Goal: Book appointment/travel/reservation

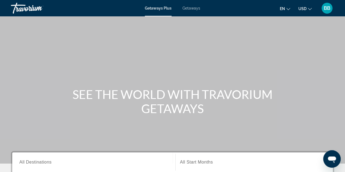
click at [190, 8] on span "Getaways" at bounding box center [191, 8] width 18 height 4
click at [32, 162] on span "All Destinations" at bounding box center [35, 162] width 32 height 5
click at [32, 162] on input "Destination All Destinations" at bounding box center [93, 162] width 149 height 7
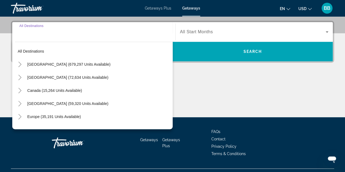
scroll to position [133, 0]
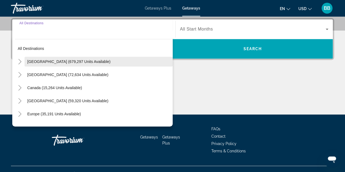
click at [67, 61] on span "[GEOGRAPHIC_DATA] (679,297 units available)" at bounding box center [68, 61] width 83 height 4
type input "**********"
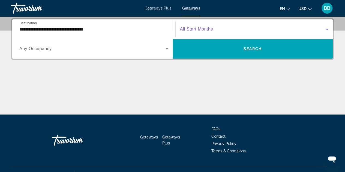
click at [328, 29] on icon "Search widget" at bounding box center [327, 29] width 7 height 7
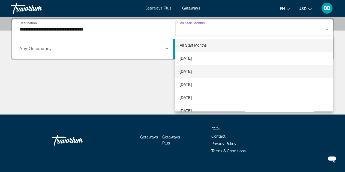
click at [186, 69] on span "[DATE]" at bounding box center [186, 71] width 12 height 7
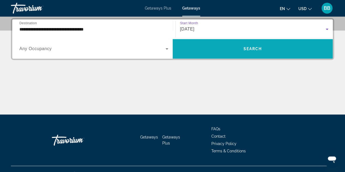
click at [241, 52] on span "Search widget" at bounding box center [253, 48] width 160 height 13
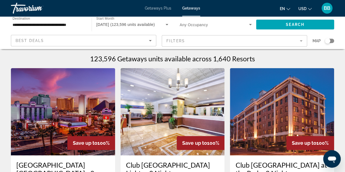
click at [301, 42] on mat-form-field "Filters" at bounding box center [234, 40] width 145 height 11
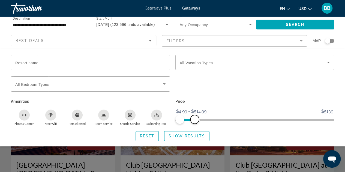
drag, startPoint x: 329, startPoint y: 118, endPoint x: 194, endPoint y: 118, distance: 134.1
click at [194, 118] on span "ngx-slider-max" at bounding box center [194, 119] width 9 height 9
click at [175, 134] on span "Show Results" at bounding box center [186, 136] width 37 height 4
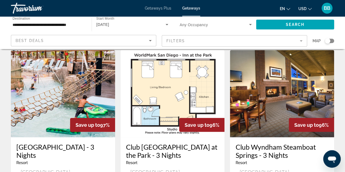
scroll to position [627, 0]
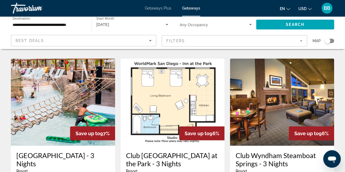
click at [160, 151] on h3 "Club [GEOGRAPHIC_DATA] at the Park - 3 Nights" at bounding box center [172, 159] width 93 height 16
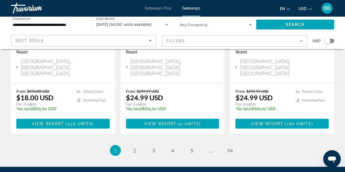
scroll to position [751, 0]
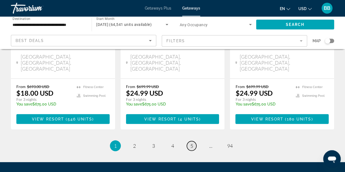
click at [190, 143] on span "5" at bounding box center [191, 146] width 3 height 6
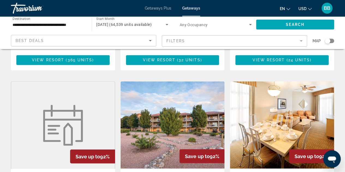
scroll to position [436, 0]
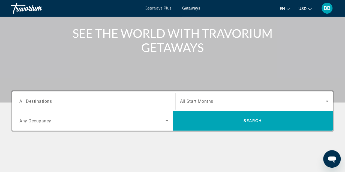
scroll to position [60, 0]
